Goal: Task Accomplishment & Management: Manage account settings

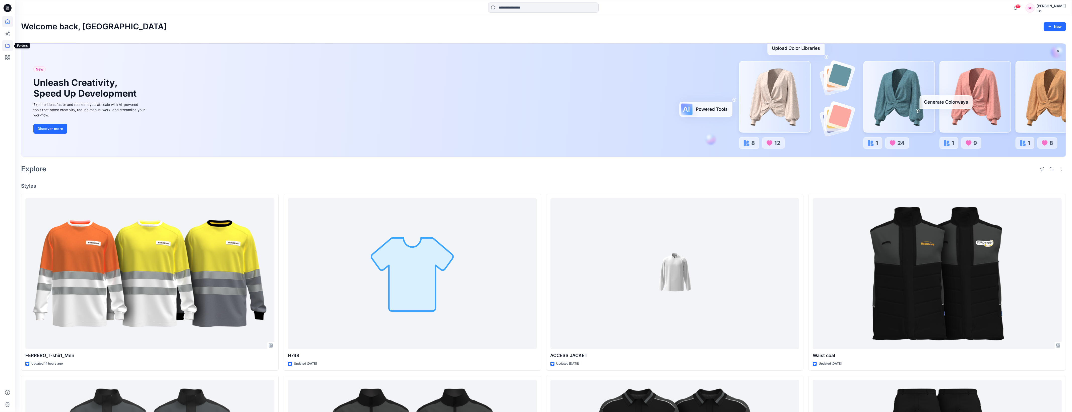
click at [7, 45] on icon at bounding box center [7, 45] width 11 height 11
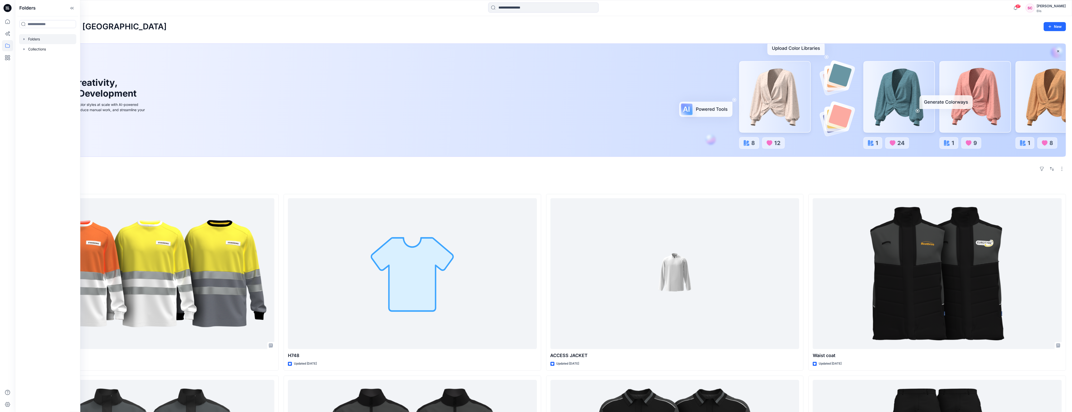
click at [35, 41] on div at bounding box center [47, 39] width 57 height 10
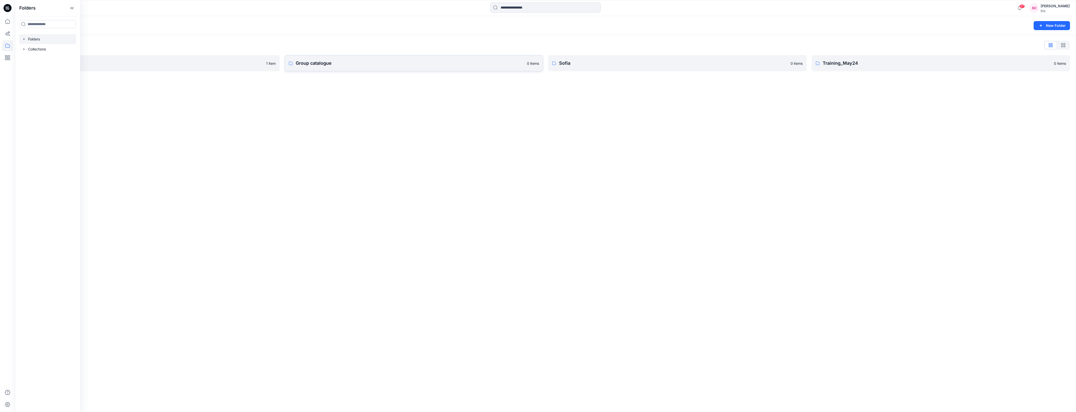
click at [340, 58] on link "Group catalogue 0 items" at bounding box center [414, 63] width 259 height 16
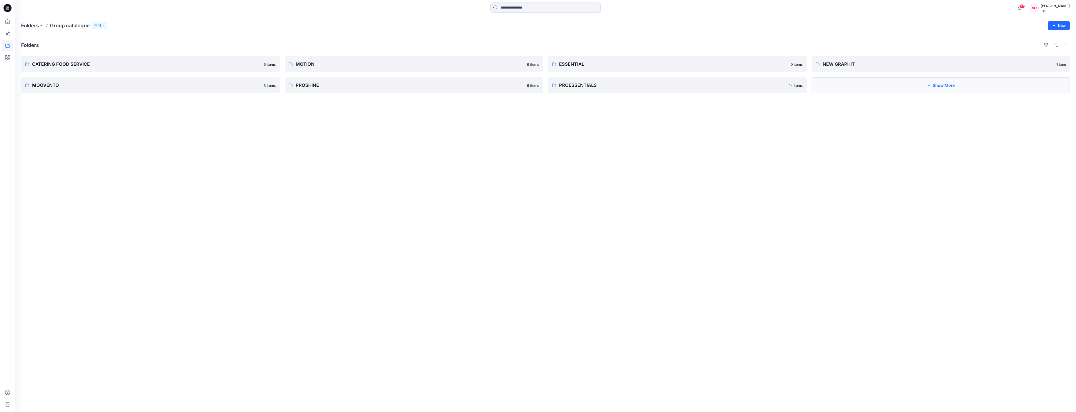
click at [948, 82] on button "Show More" at bounding box center [941, 85] width 259 height 16
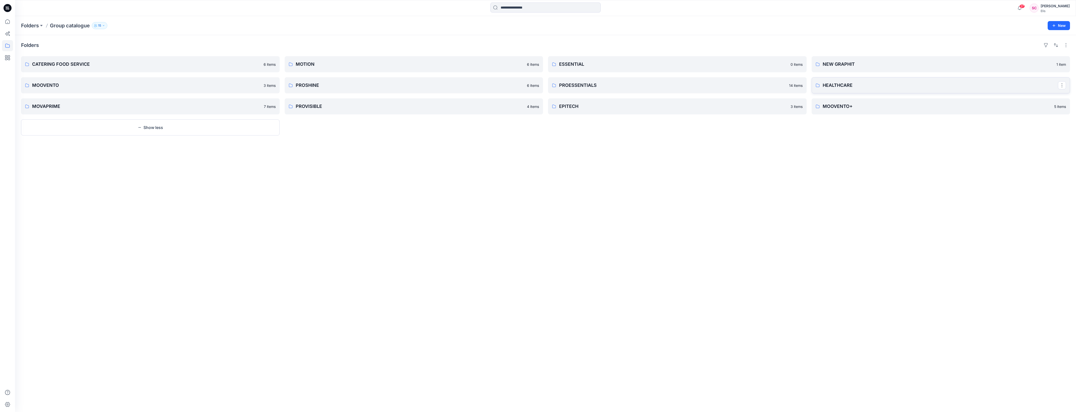
click at [948, 82] on p "HEALTHCARE" at bounding box center [941, 85] width 236 height 7
click at [7, 44] on icon at bounding box center [7, 46] width 5 height 4
click at [52, 48] on div at bounding box center [47, 49] width 57 height 10
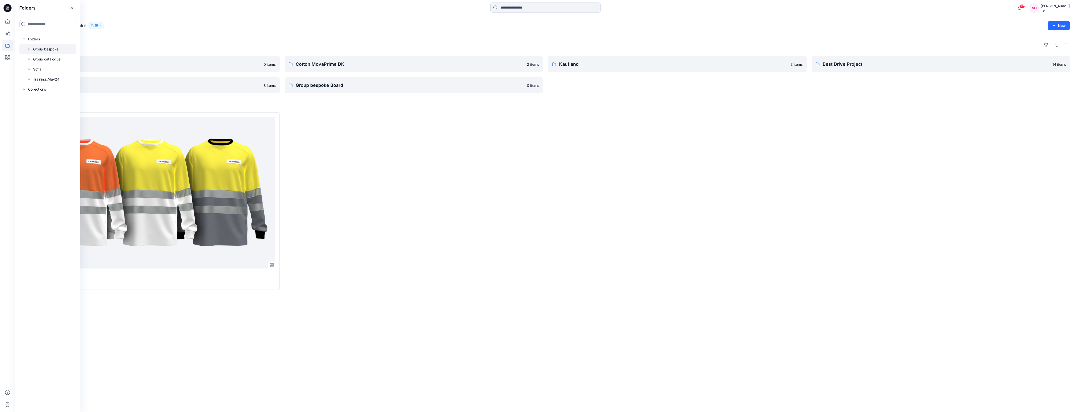
click at [392, 161] on div at bounding box center [414, 200] width 259 height 177
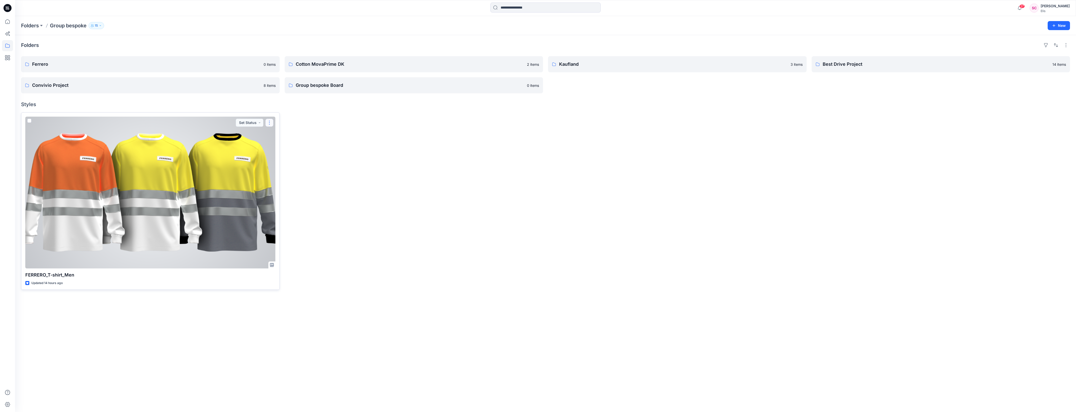
click at [269, 125] on button "button" at bounding box center [269, 123] width 8 height 8
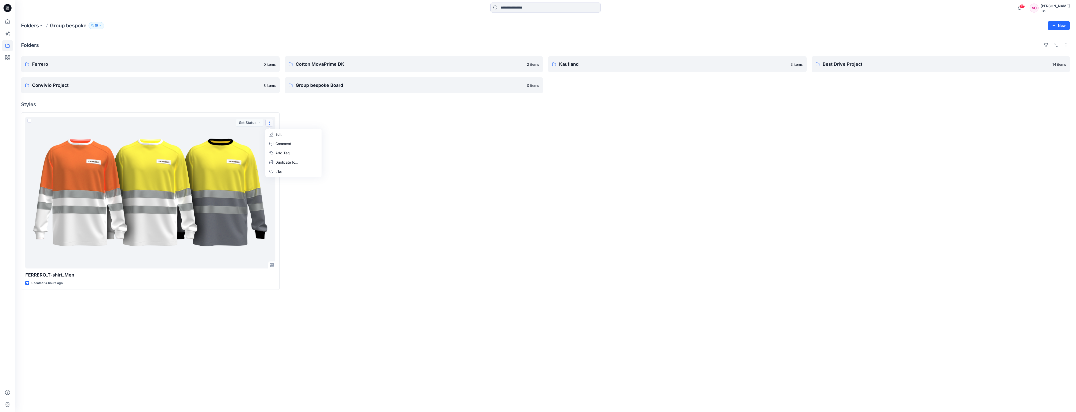
click at [377, 150] on div at bounding box center [414, 200] width 259 height 177
click at [205, 66] on p "Ferrero" at bounding box center [150, 64] width 236 height 7
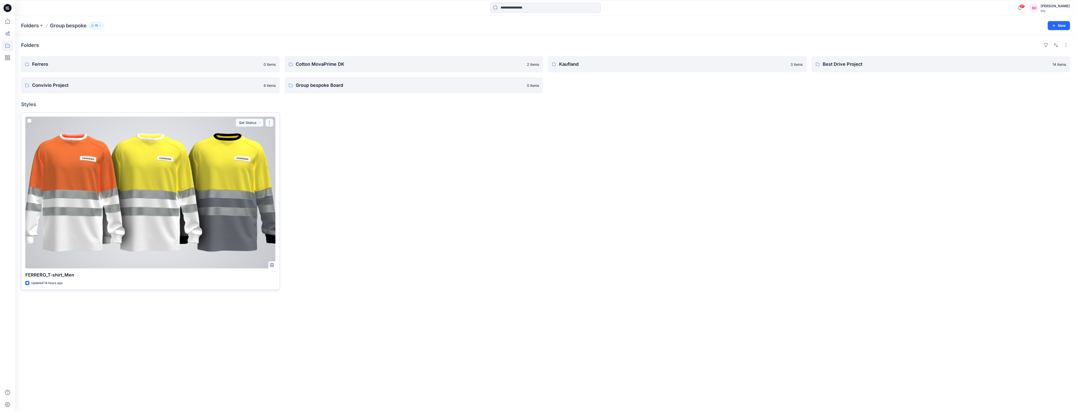
click at [268, 124] on button "button" at bounding box center [269, 123] width 8 height 8
click at [277, 133] on p "Edit" at bounding box center [279, 134] width 6 height 5
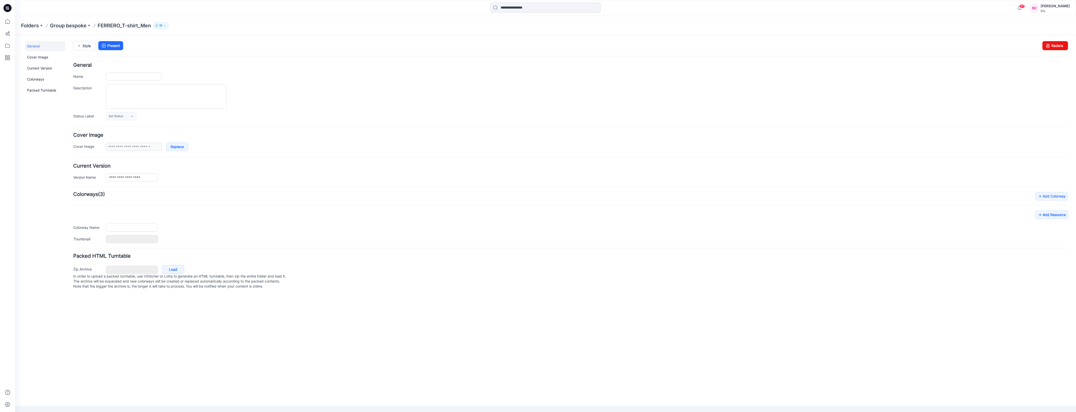
type input "**********"
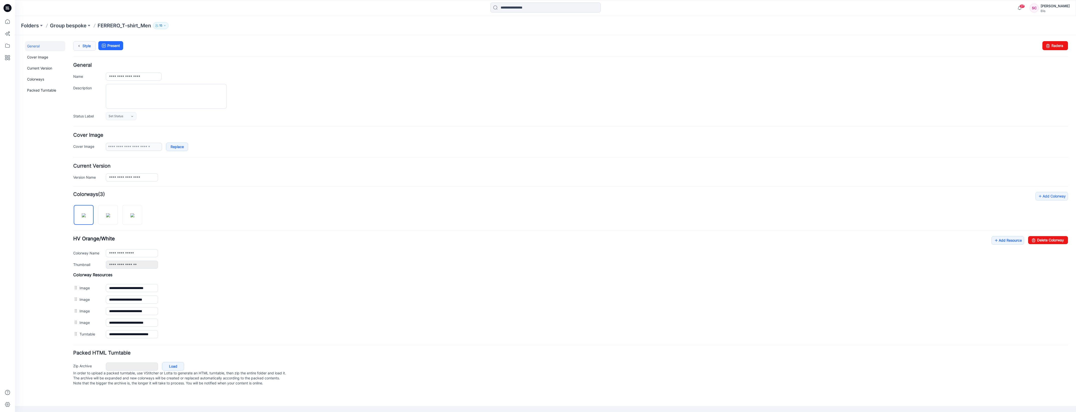
click at [86, 47] on link "Style" at bounding box center [84, 46] width 23 height 10
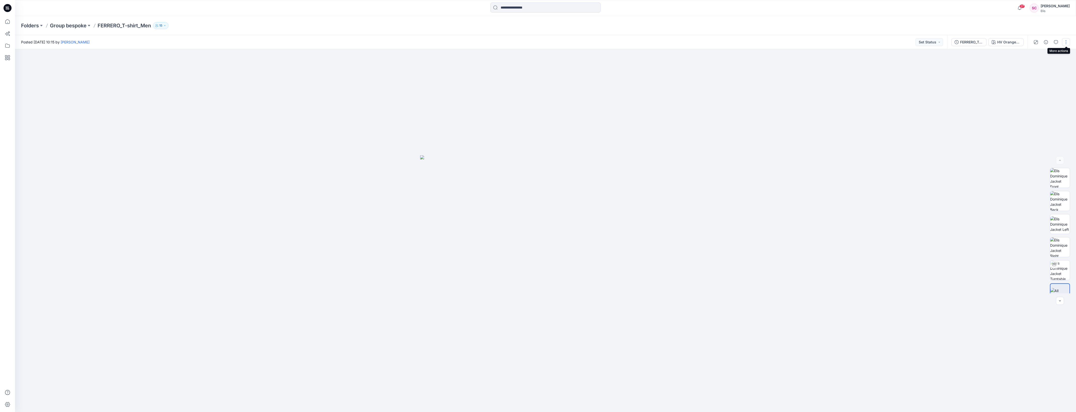
click at [1065, 44] on button "button" at bounding box center [1066, 42] width 8 height 8
click at [1043, 96] on p "Duplicate to..." at bounding box center [1042, 95] width 23 height 5
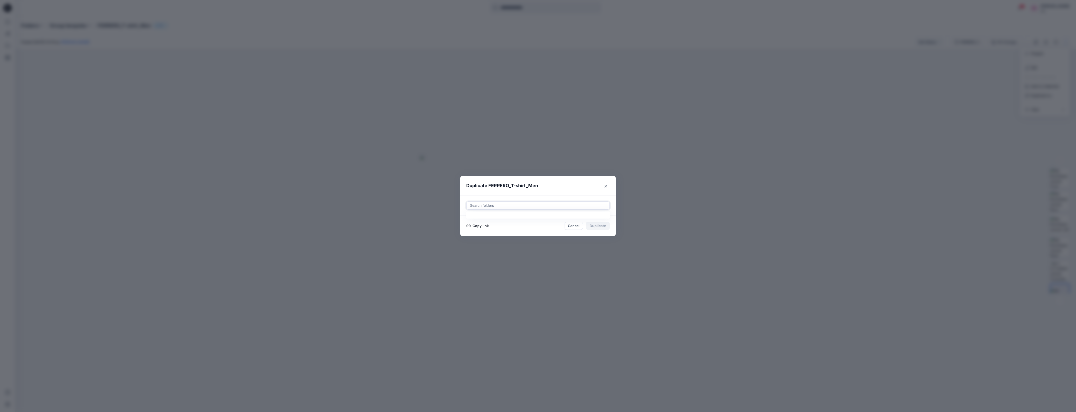
click at [555, 206] on div at bounding box center [538, 205] width 137 height 6
click at [497, 229] on div at bounding box center [538, 230] width 136 height 10
click at [475, 231] on icon "button" at bounding box center [475, 230] width 4 height 4
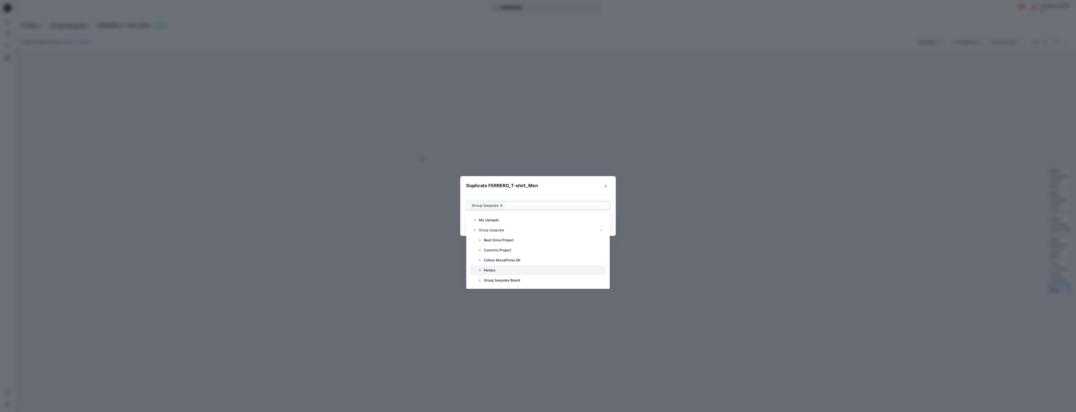
click at [483, 270] on div at bounding box center [538, 270] width 136 height 10
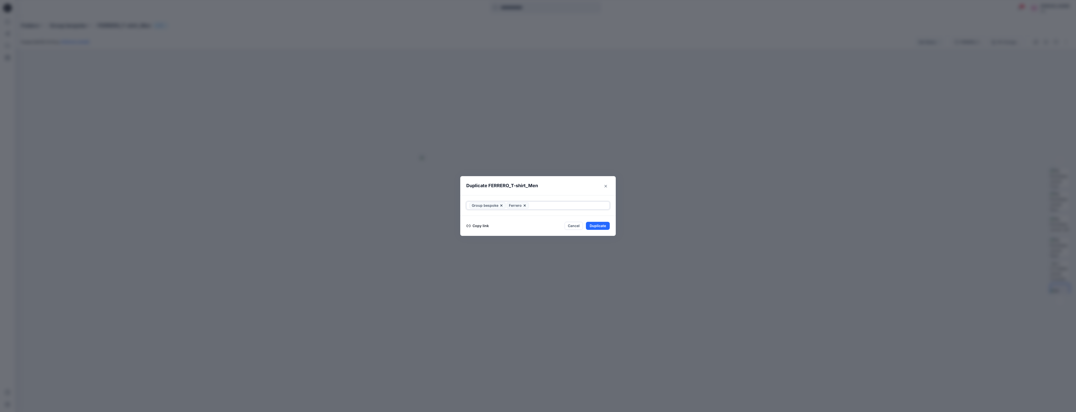
click at [501, 205] on icon at bounding box center [502, 205] width 2 height 2
click at [603, 224] on button "Duplicate" at bounding box center [598, 226] width 24 height 8
click at [605, 185] on icon "Close" at bounding box center [606, 186] width 3 height 3
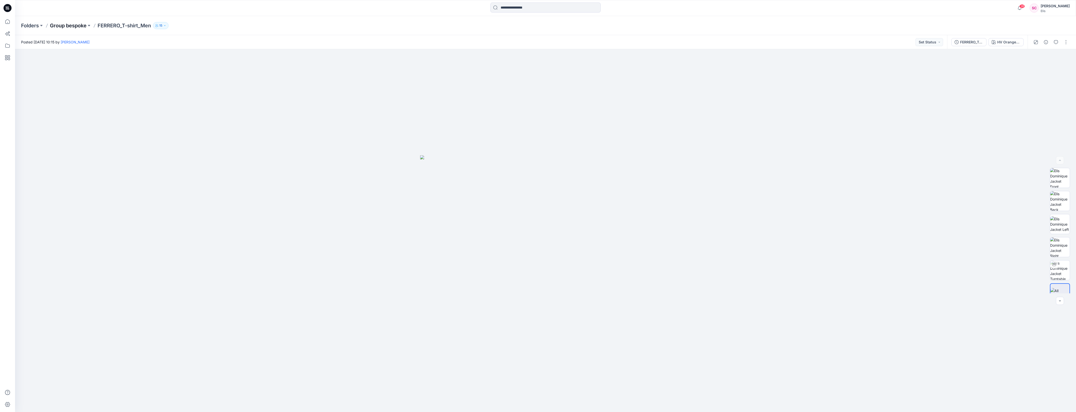
click at [68, 25] on p "Group bespoke" at bounding box center [68, 25] width 37 height 7
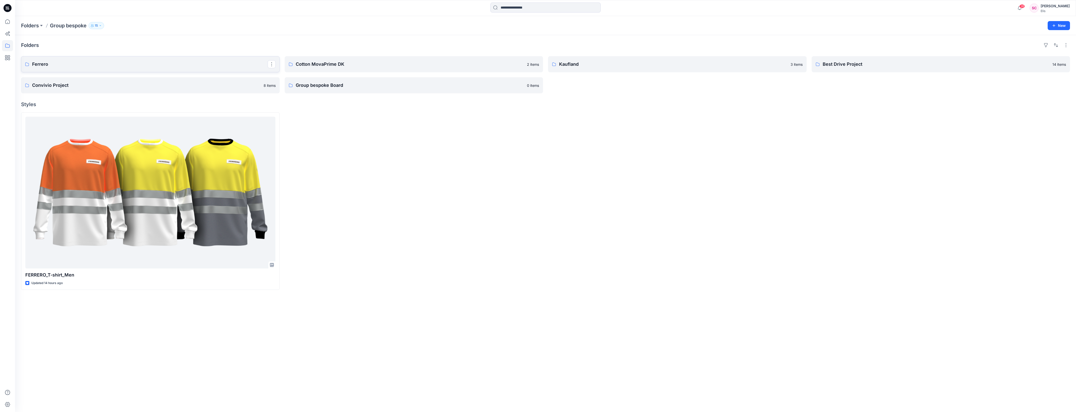
click at [48, 62] on p "Ferrero" at bounding box center [150, 64] width 236 height 7
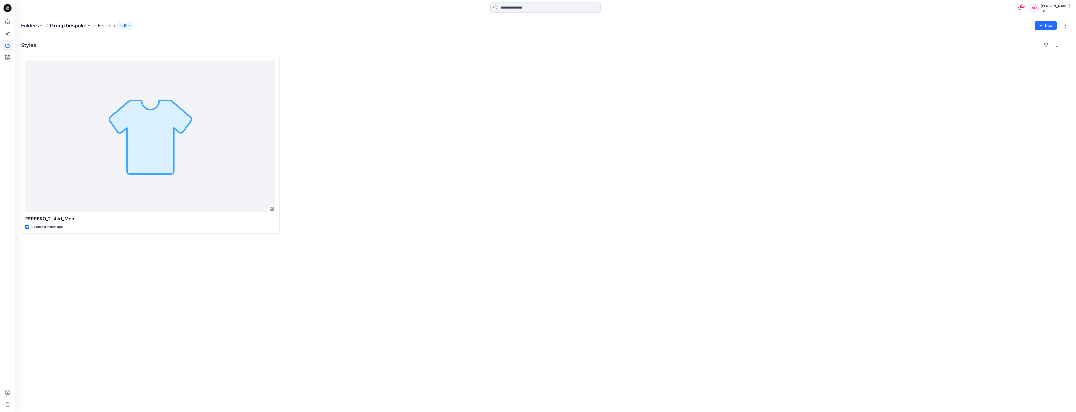
click at [75, 24] on p "Group bespoke" at bounding box center [68, 25] width 37 height 7
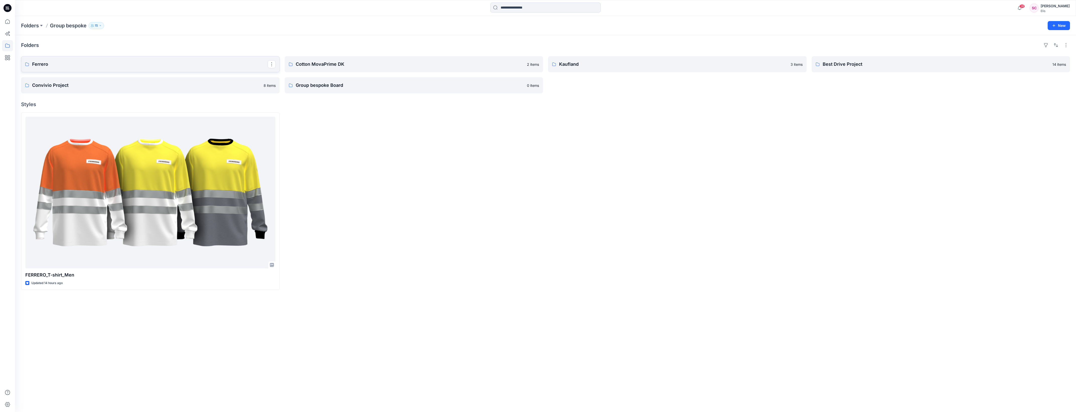
click at [42, 63] on p "Ferrero" at bounding box center [150, 64] width 236 height 7
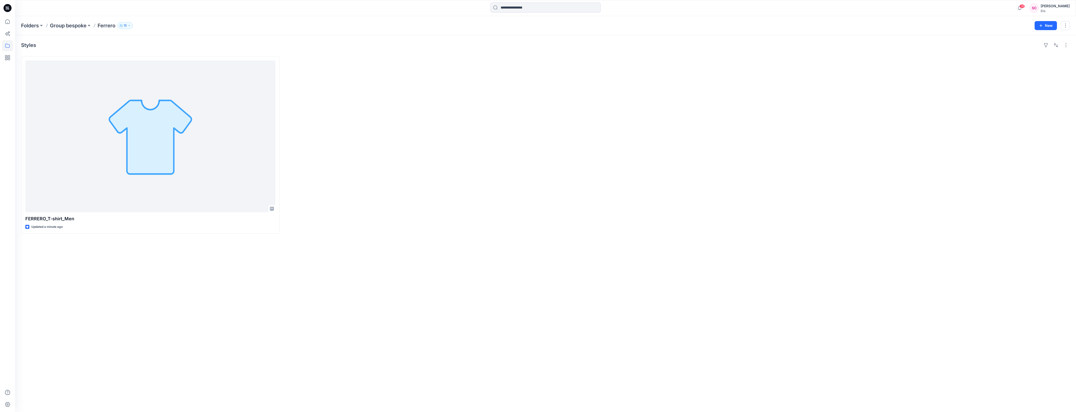
click at [296, 269] on div "Styles FERRERO_T-shirt_Men Updated a minute ago" at bounding box center [545, 223] width 1061 height 377
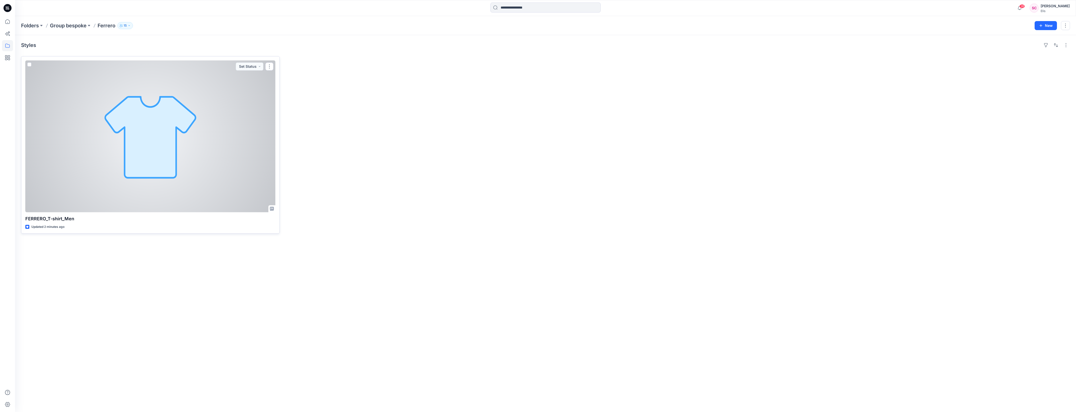
click at [247, 180] on div at bounding box center [150, 136] width 250 height 152
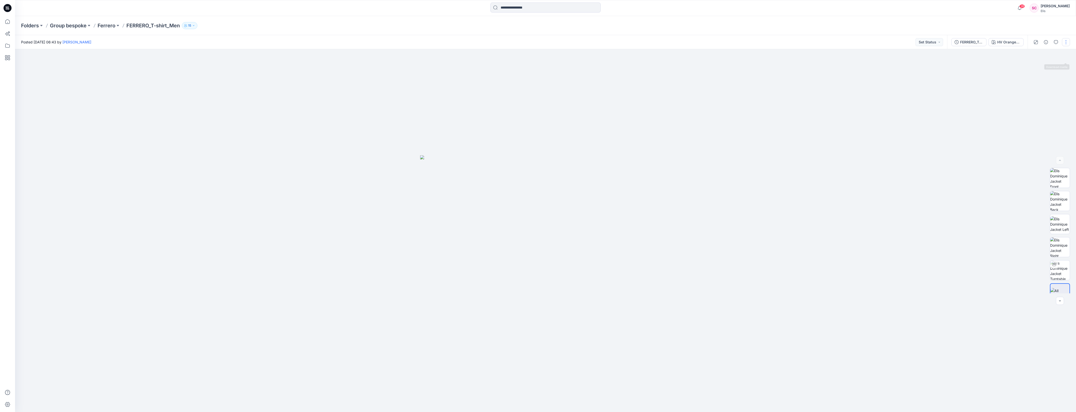
click at [1066, 42] on button "button" at bounding box center [1066, 42] width 8 height 8
click at [1031, 68] on p "Edit" at bounding box center [1034, 67] width 6 height 5
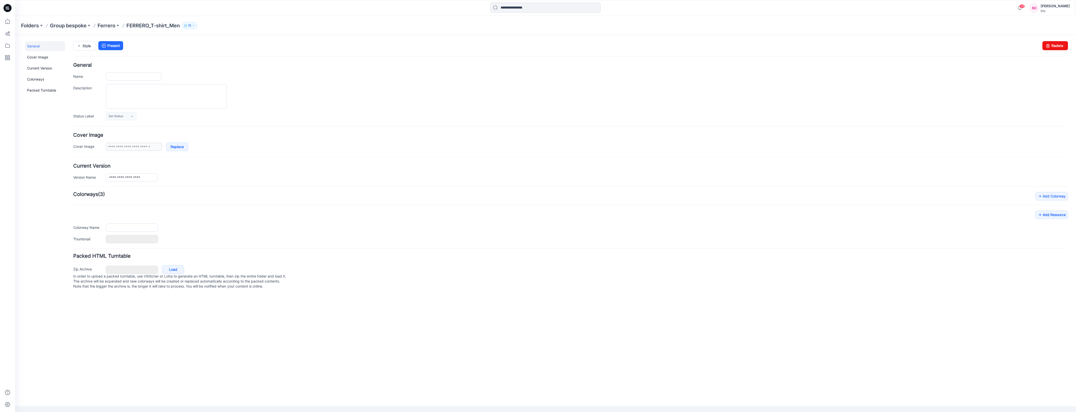
type input "**********"
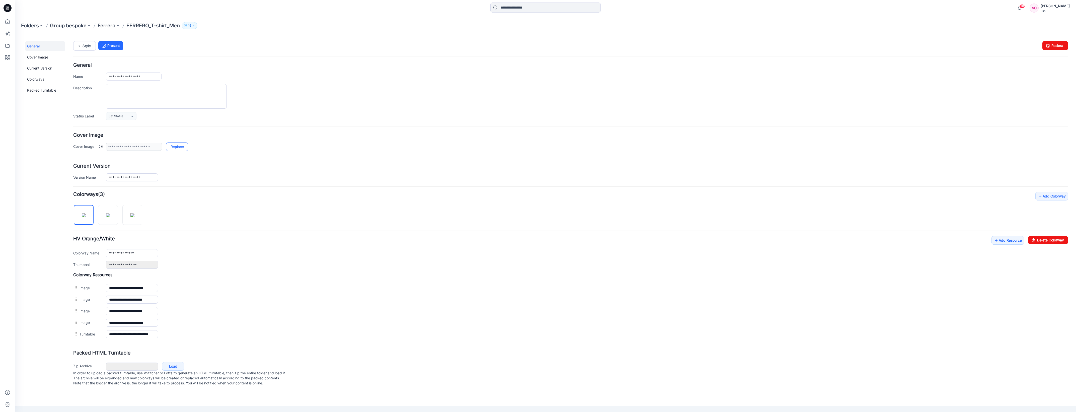
click at [176, 146] on link "Replace" at bounding box center [177, 147] width 22 height 9
click at [471, 210] on div "**********" at bounding box center [570, 266] width 995 height 148
click at [104, 26] on p "Ferrero" at bounding box center [107, 25] width 18 height 7
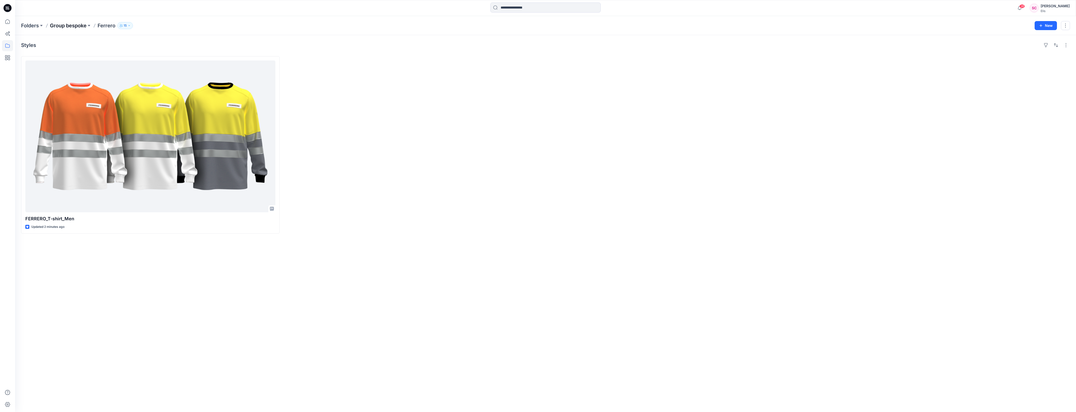
click at [77, 26] on p "Group bespoke" at bounding box center [68, 25] width 37 height 7
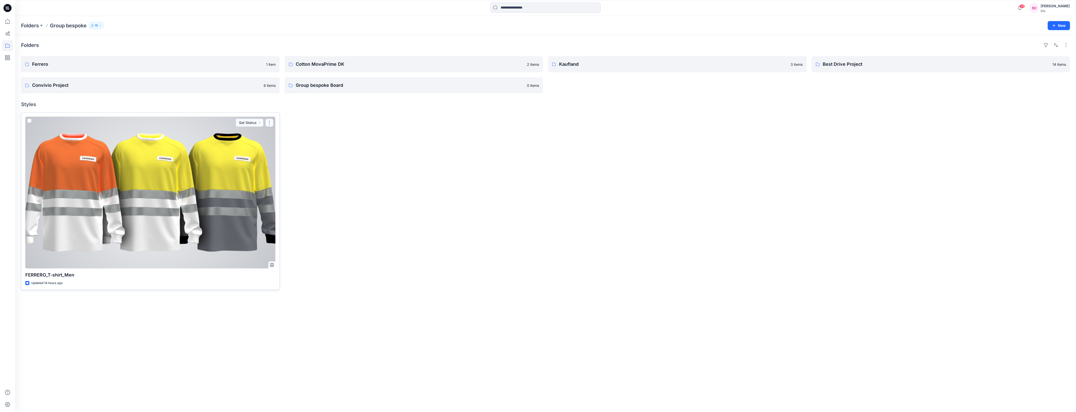
click at [270, 124] on button "button" at bounding box center [269, 123] width 8 height 8
click at [278, 135] on p "Edit" at bounding box center [279, 134] width 6 height 5
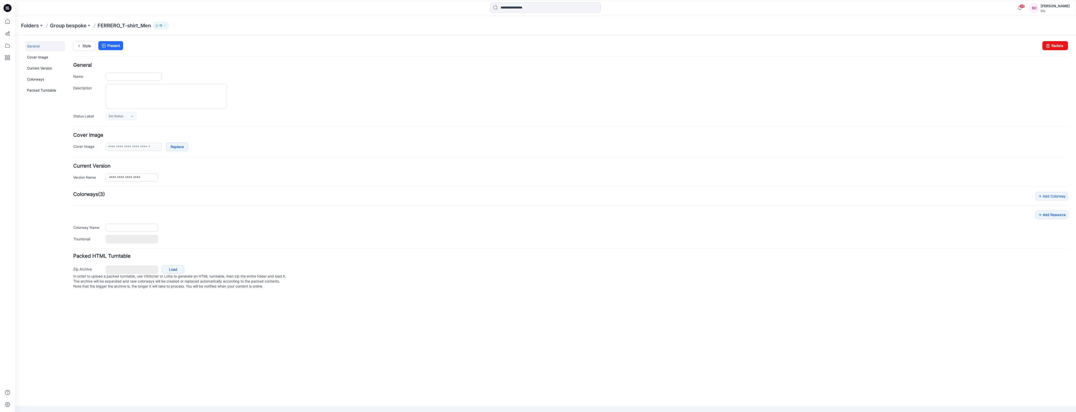
type input "**********"
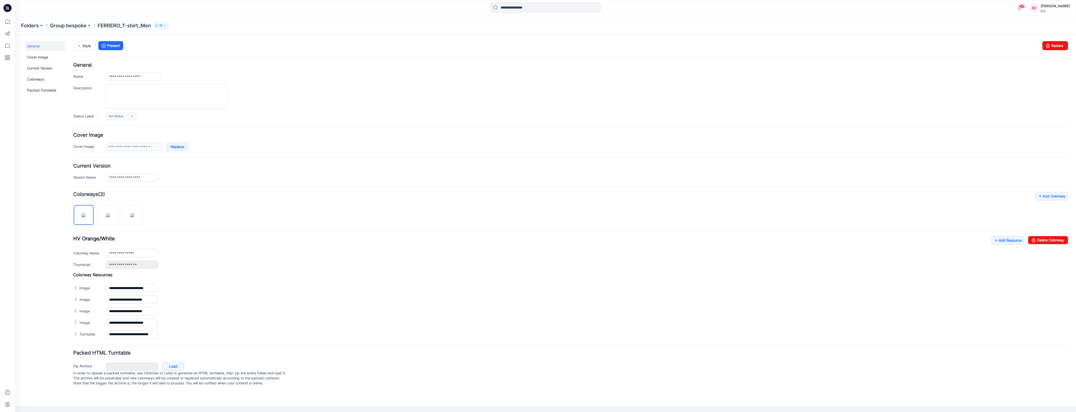
click at [126, 28] on p "FERRERO_T-shirt_Men" at bounding box center [124, 25] width 53 height 7
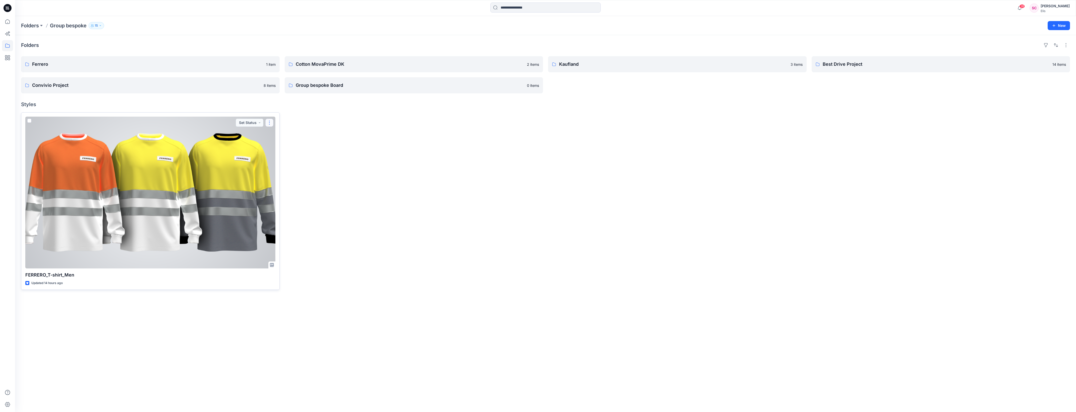
click at [270, 122] on button "button" at bounding box center [269, 123] width 8 height 8
click at [279, 133] on p "Edit" at bounding box center [279, 134] width 6 height 5
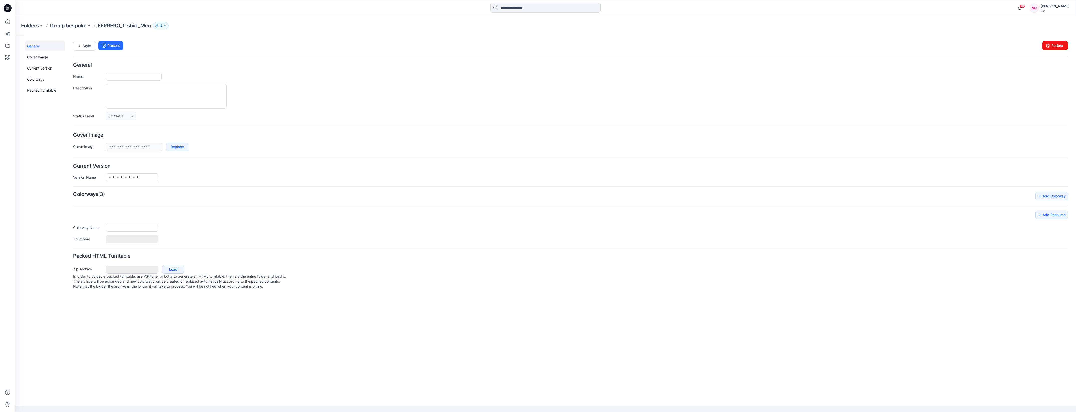
type input "**********"
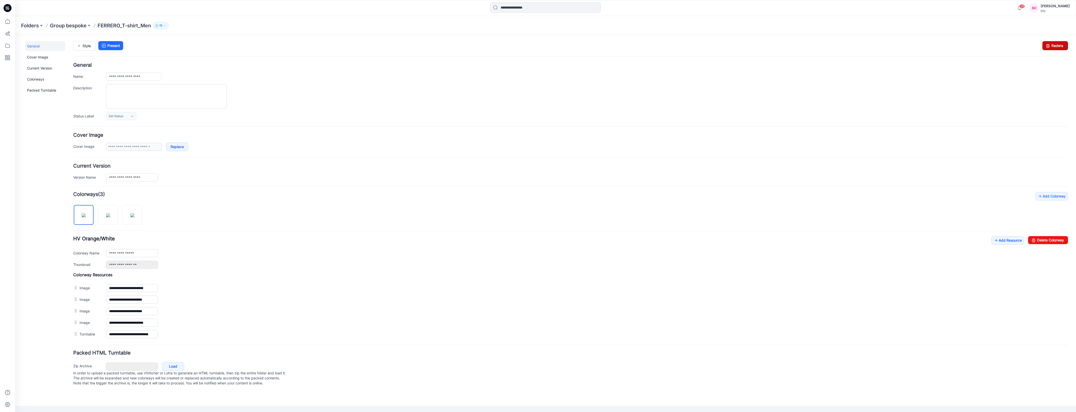
click at [1058, 46] on link "Radera" at bounding box center [1056, 45] width 26 height 9
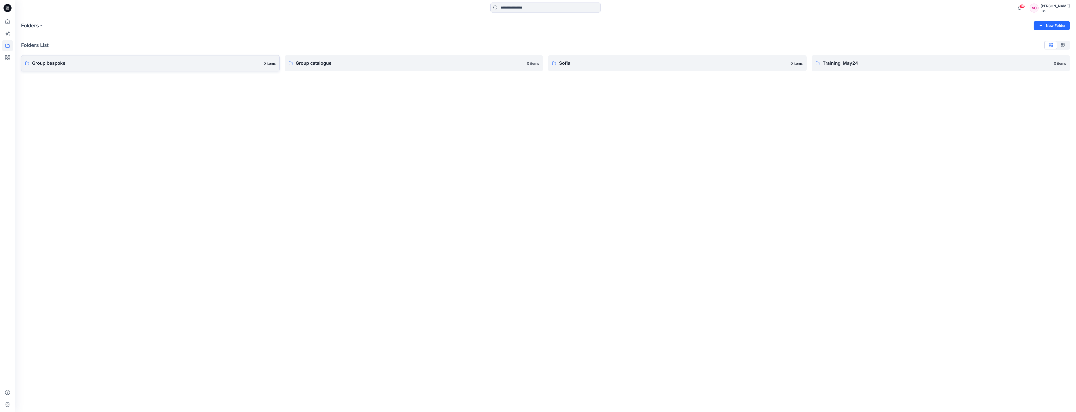
click at [122, 61] on p "Group bespoke" at bounding box center [146, 63] width 229 height 7
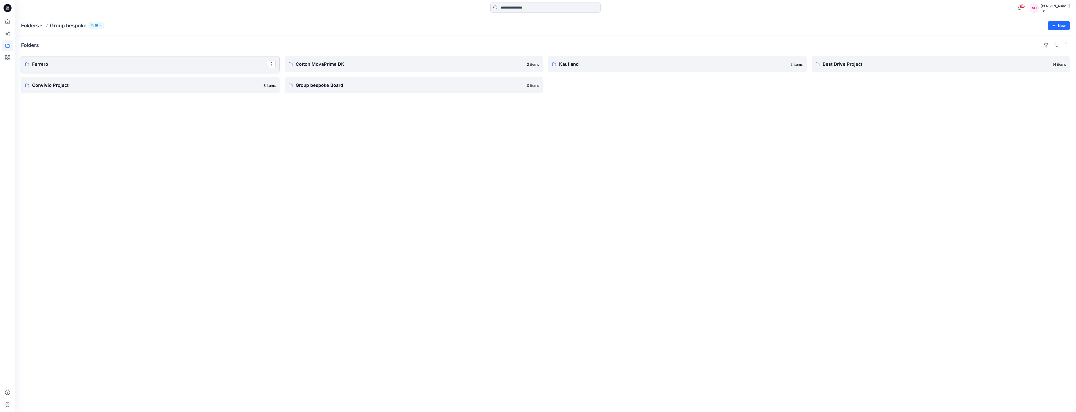
click at [121, 61] on p "Ferrero" at bounding box center [150, 64] width 236 height 7
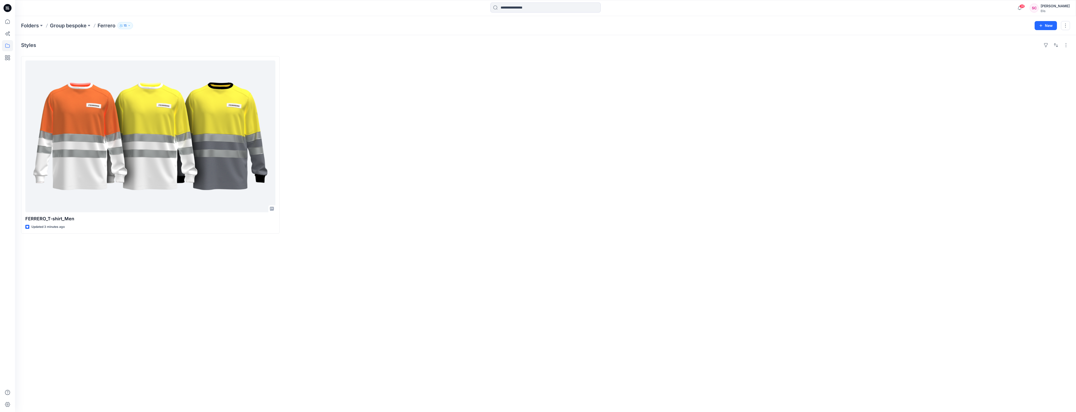
click at [348, 187] on div at bounding box center [414, 144] width 259 height 177
click at [324, 337] on div "Styles FERRERO_T-shirt_Men Updated 4 minutes ago" at bounding box center [545, 223] width 1061 height 377
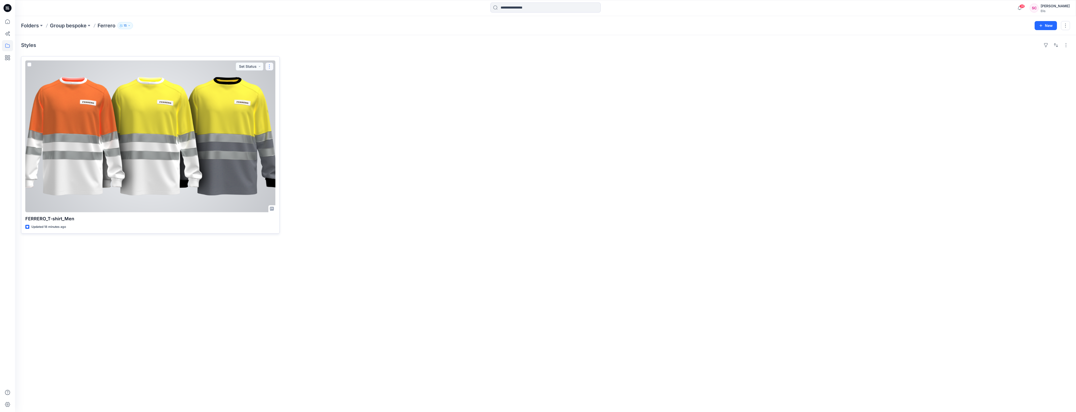
click at [269, 69] on button "button" at bounding box center [269, 66] width 8 height 8
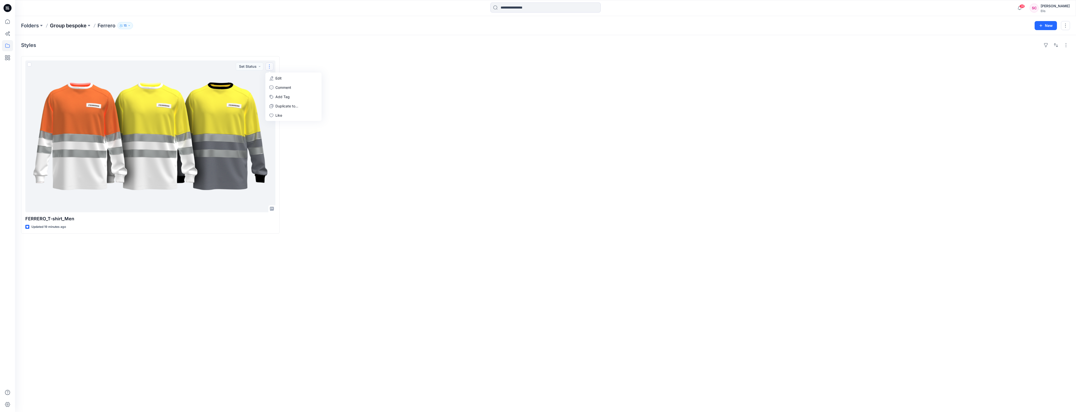
click at [77, 26] on p "Group bespoke" at bounding box center [68, 25] width 37 height 7
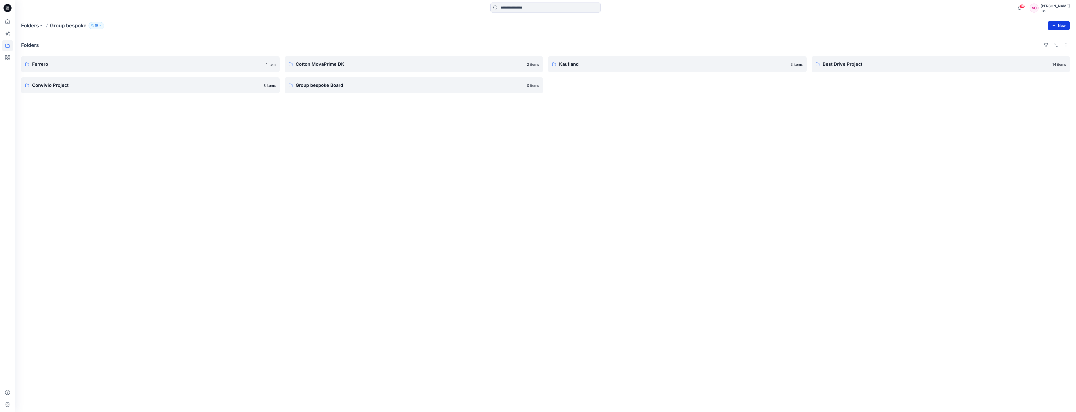
click at [1062, 26] on button "New" at bounding box center [1059, 25] width 22 height 9
click at [1047, 46] on p "New Folder" at bounding box center [1044, 47] width 19 height 5
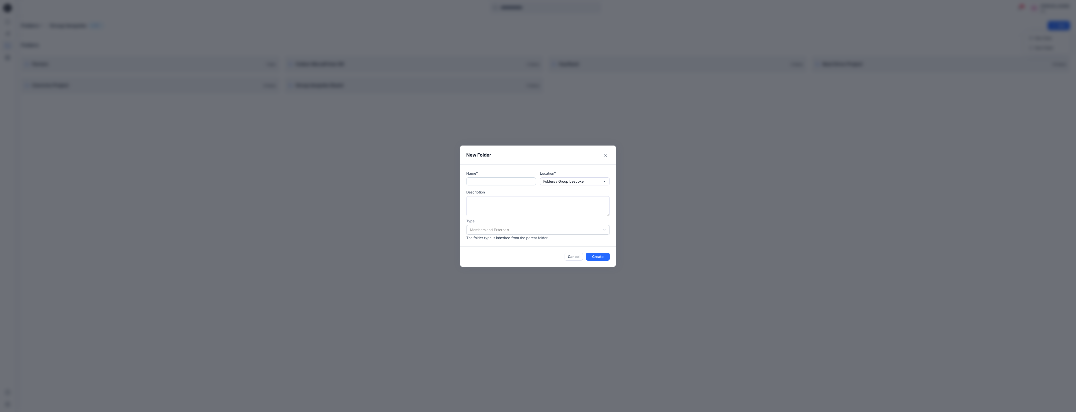
click at [472, 180] on input "text" at bounding box center [501, 181] width 70 height 8
type input "**********"
click at [476, 200] on textarea at bounding box center [538, 206] width 144 height 20
type textarea "**********"
click at [597, 256] on button "Create" at bounding box center [598, 257] width 24 height 8
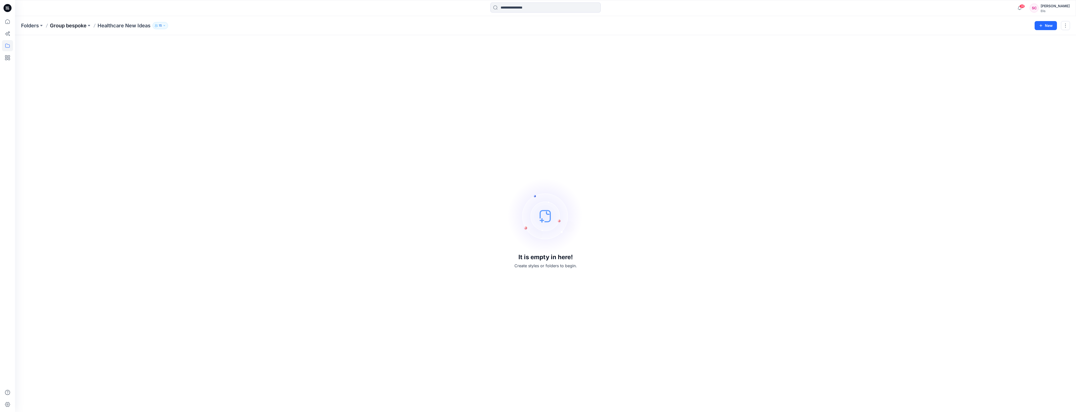
click at [71, 26] on p "Group bespoke" at bounding box center [68, 25] width 37 height 7
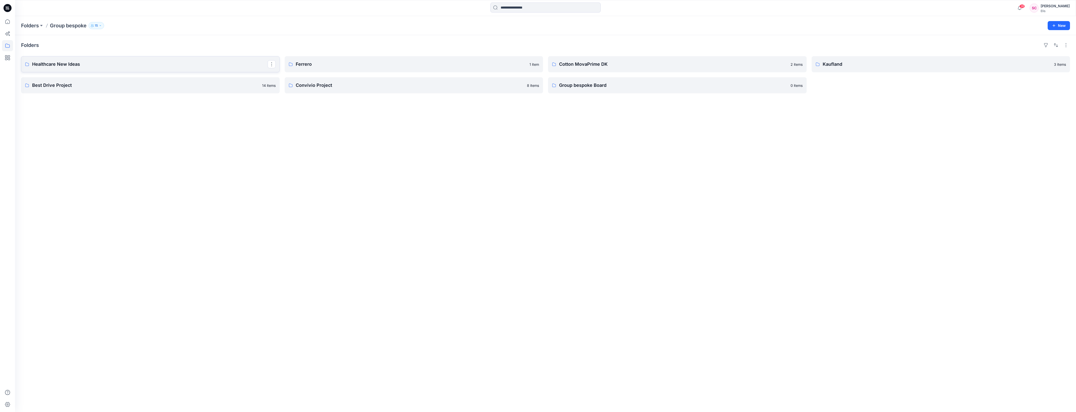
click at [56, 62] on p "Healthcare New Ideas" at bounding box center [150, 64] width 236 height 7
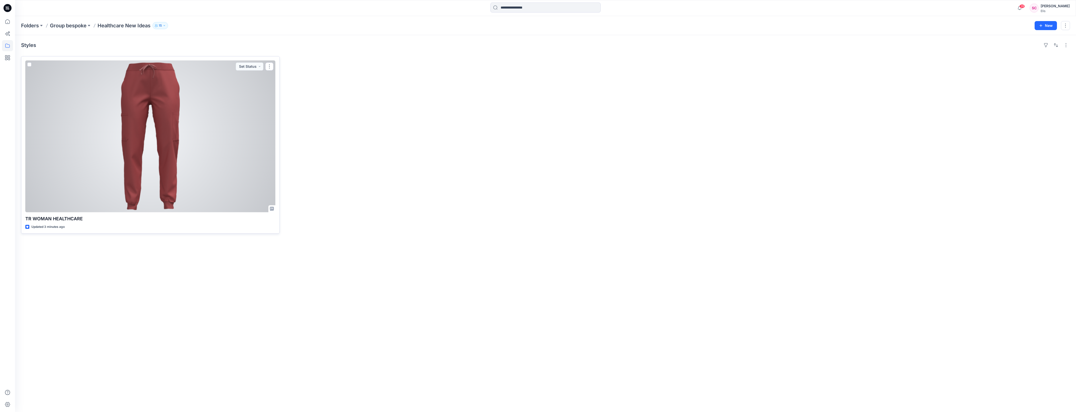
click at [176, 174] on div at bounding box center [150, 136] width 250 height 152
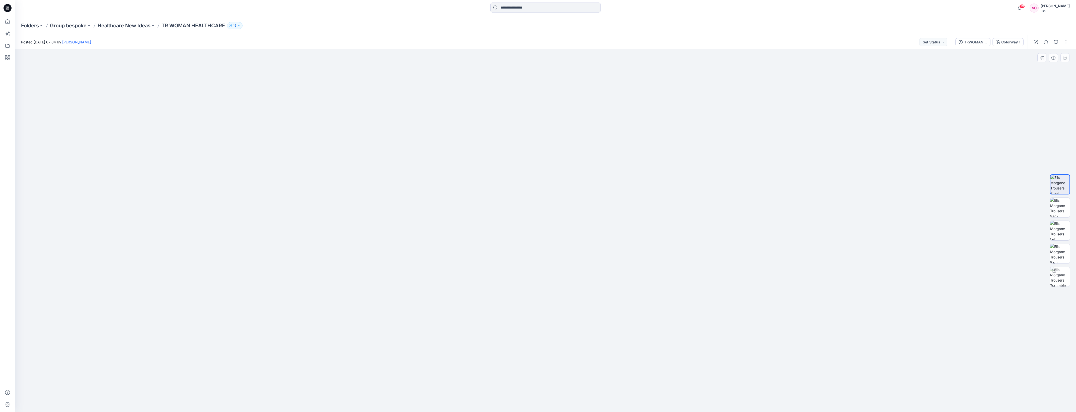
drag, startPoint x: 568, startPoint y: 199, endPoint x: 578, endPoint y: 353, distance: 154.4
click at [578, 353] on img at bounding box center [545, 228] width 681 height 368
click at [1056, 206] on img at bounding box center [1061, 208] width 20 height 20
drag, startPoint x: 537, startPoint y: 117, endPoint x: 529, endPoint y: 305, distance: 188.6
click at [529, 305] on img at bounding box center [546, 230] width 554 height 363
